Goal: Transaction & Acquisition: Purchase product/service

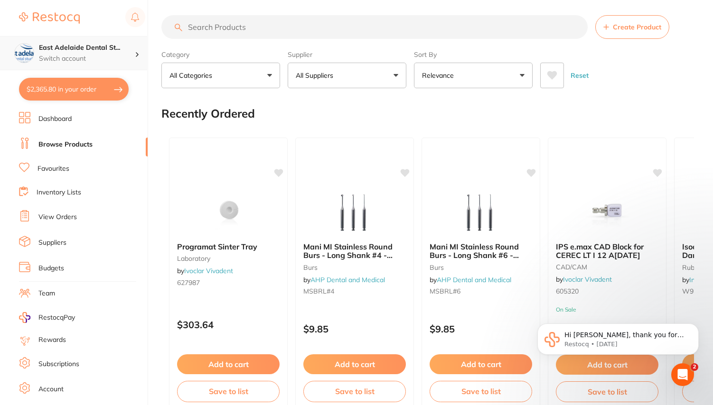
scroll to position [1925, 0]
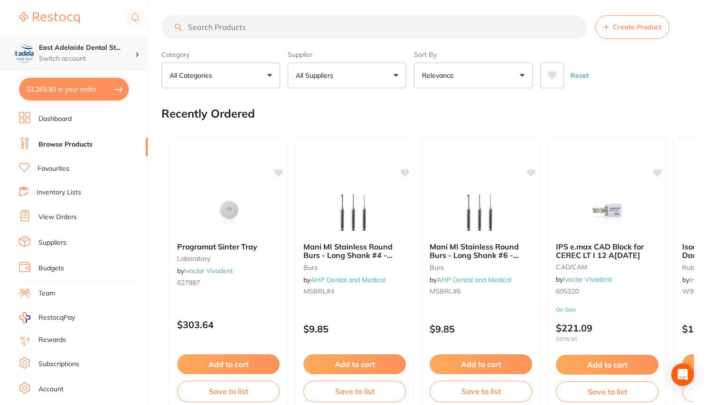
click at [101, 60] on p "Switch account" at bounding box center [87, 58] width 96 height 9
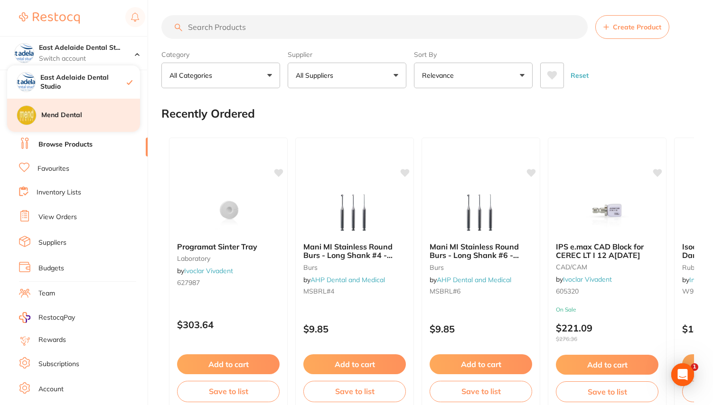
scroll to position [0, 0]
click at [76, 113] on h4 "Mend Dental" at bounding box center [90, 115] width 99 height 9
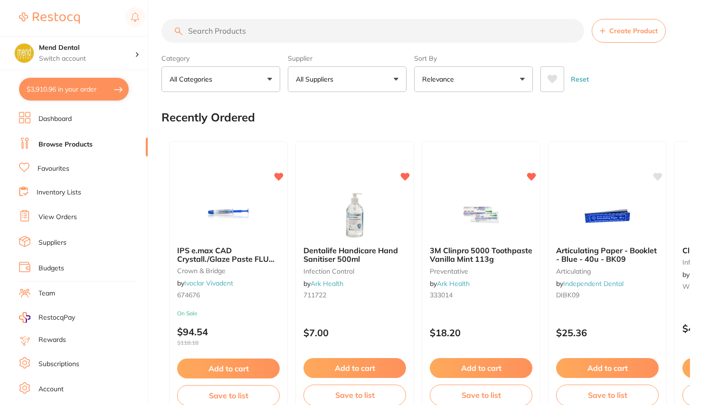
click at [389, 79] on button "All Suppliers" at bounding box center [347, 79] width 119 height 26
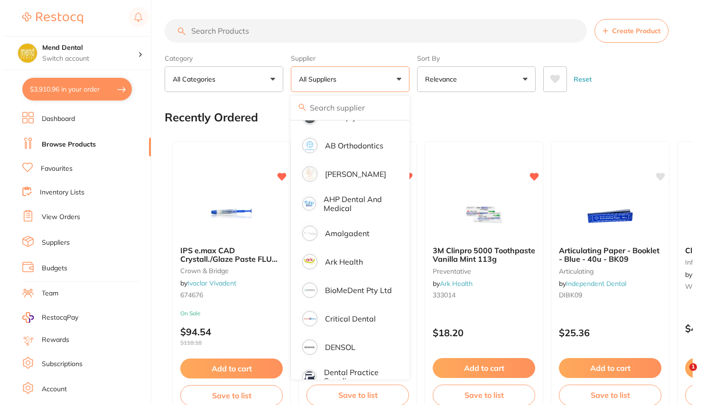
scroll to position [293, 0]
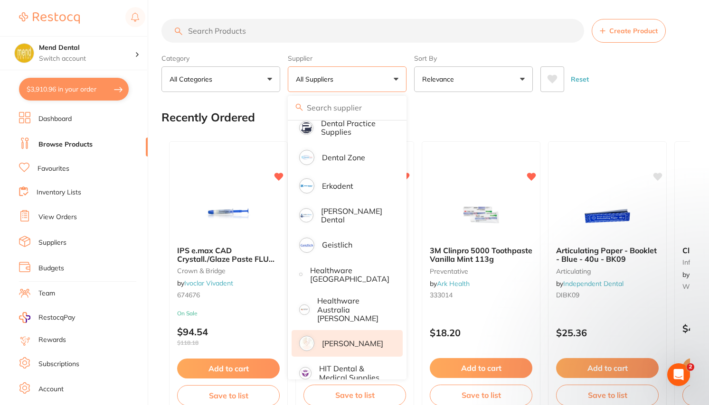
click at [335, 339] on p "[PERSON_NAME]" at bounding box center [352, 343] width 61 height 9
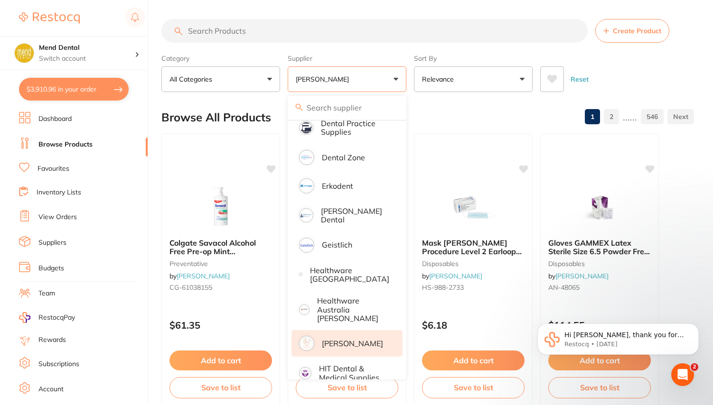
scroll to position [0, 0]
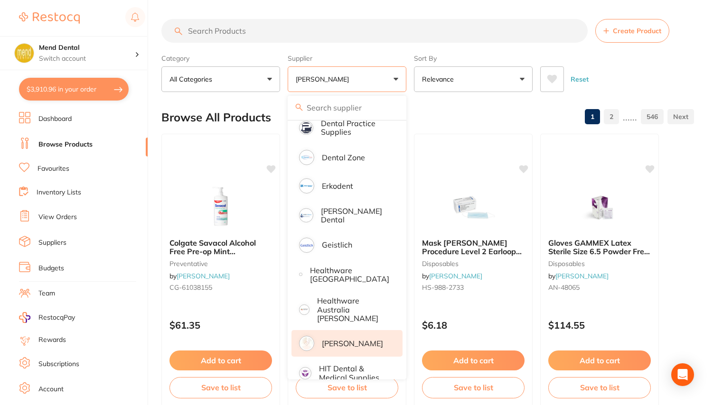
click at [270, 31] on input "search" at bounding box center [374, 31] width 426 height 24
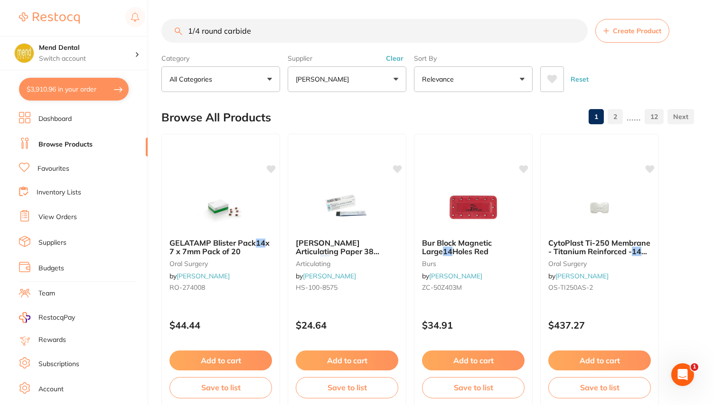
type input "1/4 round carbide"
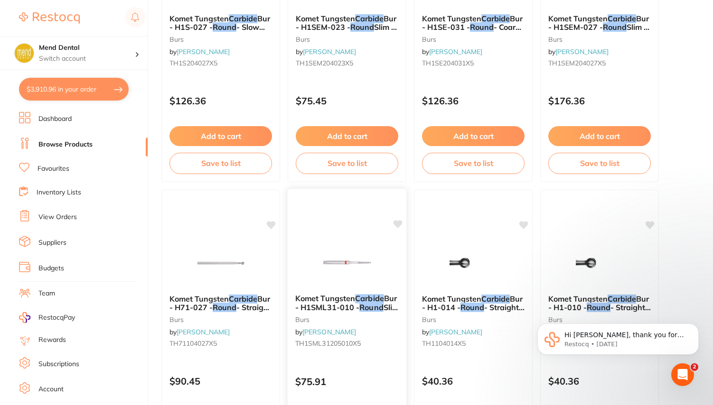
scroll to position [506, 0]
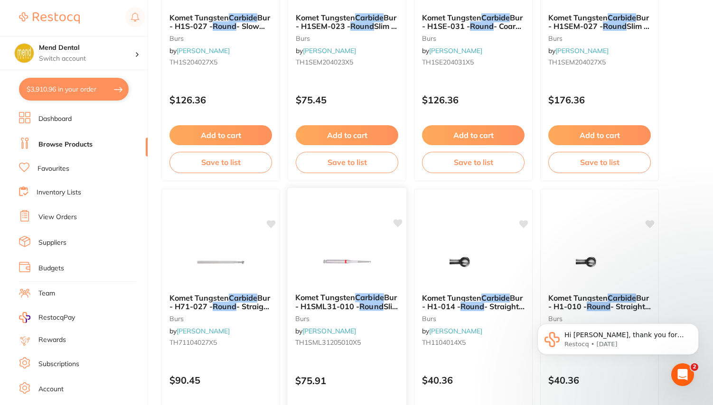
click at [350, 259] on img at bounding box center [347, 262] width 62 height 48
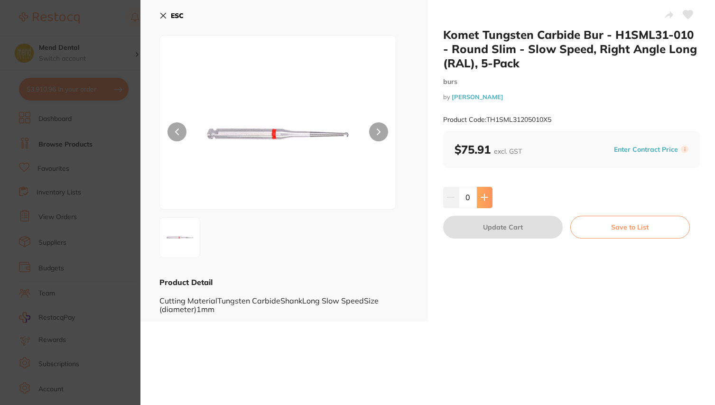
click at [485, 191] on button at bounding box center [485, 197] width 16 height 21
type input "1"
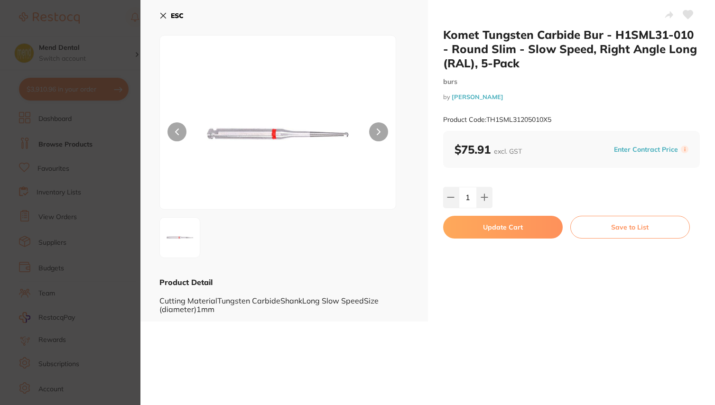
click at [497, 224] on button "Update Cart" at bounding box center [503, 227] width 120 height 23
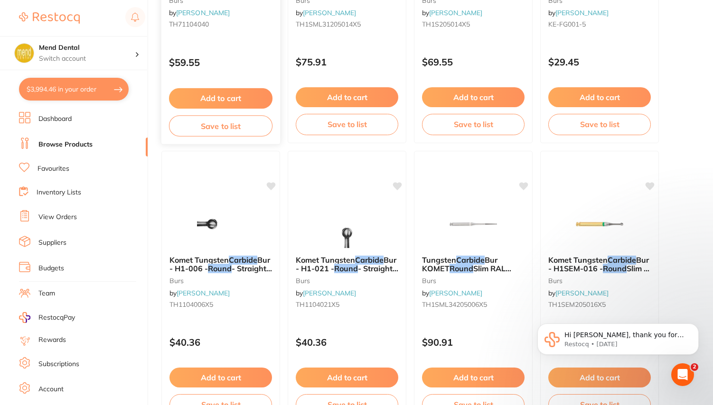
scroll to position [2789, 0]
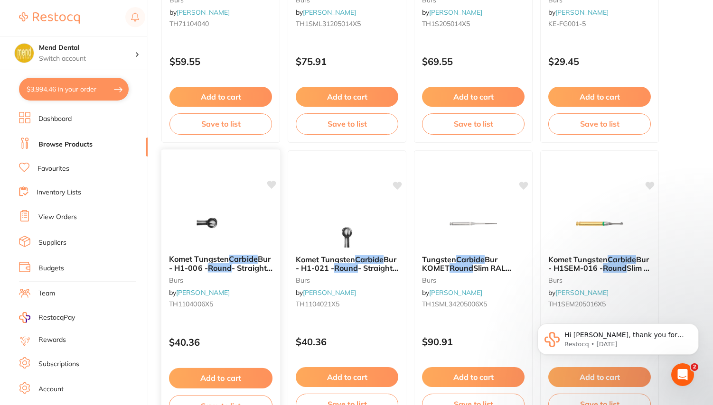
click at [218, 231] on img at bounding box center [220, 223] width 62 height 48
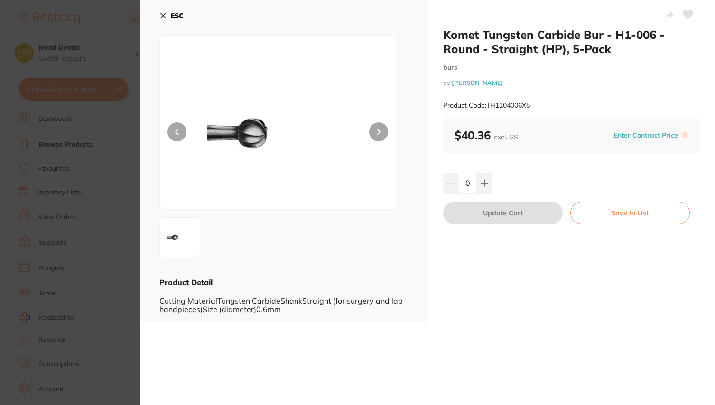
click at [164, 13] on icon at bounding box center [164, 16] width 8 height 8
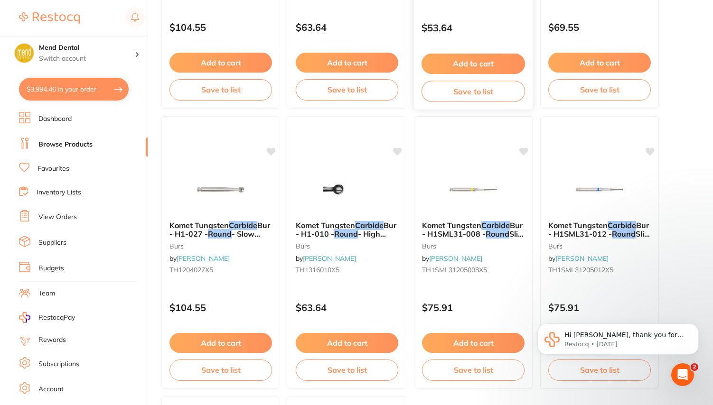
scroll to position [3385, 0]
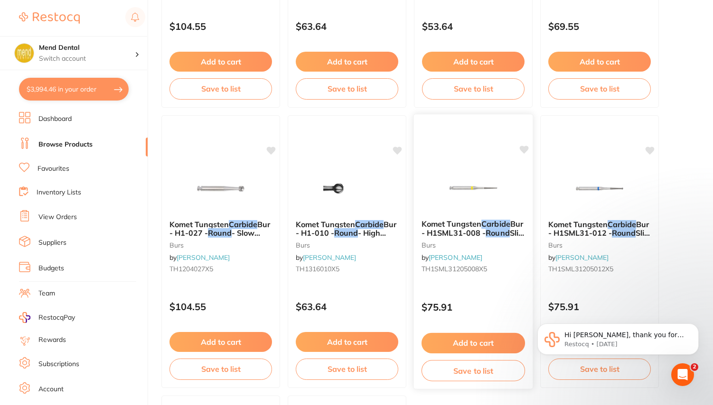
click at [471, 188] on img at bounding box center [473, 188] width 62 height 48
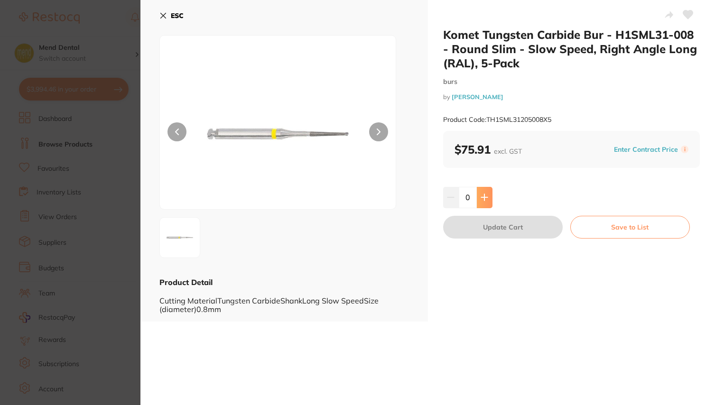
click at [481, 198] on icon at bounding box center [485, 198] width 8 height 8
type input "1"
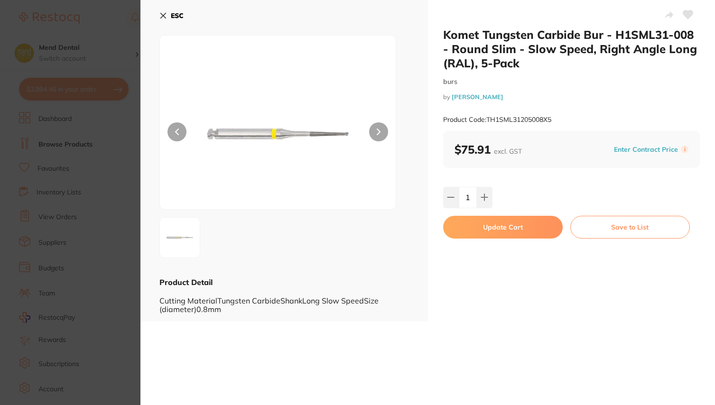
click at [494, 231] on button "Update Cart" at bounding box center [503, 227] width 120 height 23
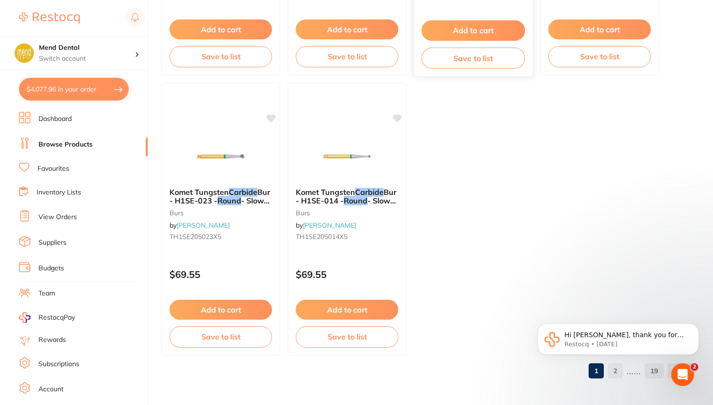
scroll to position [3699, 0]
click at [621, 372] on body "Hi [PERSON_NAME], thank you for reaching out. We can walk you through the new p…" at bounding box center [618, 342] width 182 height 68
click at [694, 327] on icon "Dismiss notification" at bounding box center [696, 326] width 5 height 5
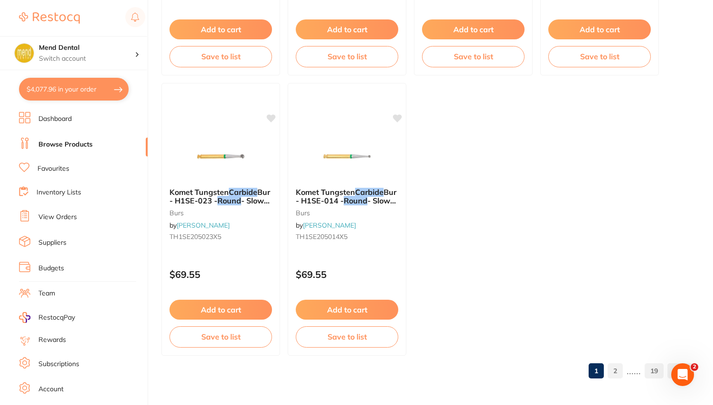
click at [618, 372] on link "2" at bounding box center [615, 371] width 15 height 19
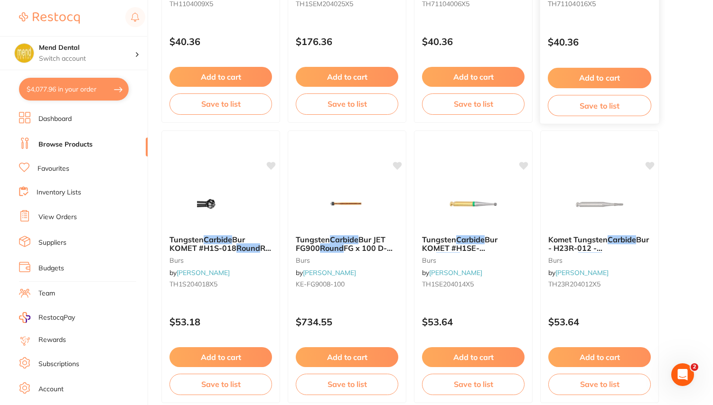
scroll to position [2810, 0]
